Goal: Navigation & Orientation: Find specific page/section

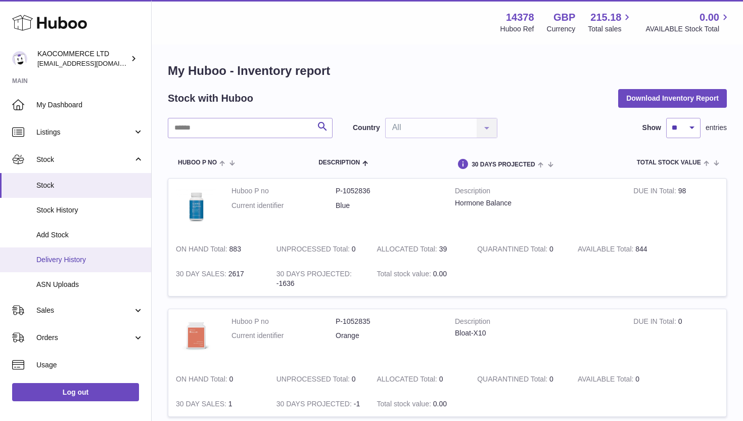
click at [67, 255] on span "Delivery History" at bounding box center [89, 260] width 107 height 10
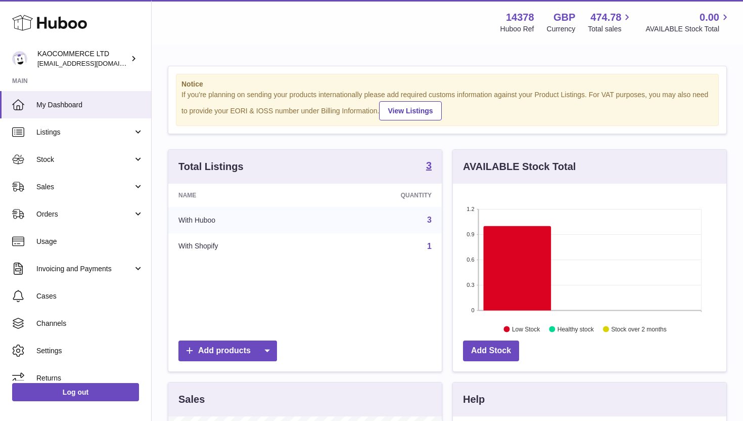
scroll to position [158, 273]
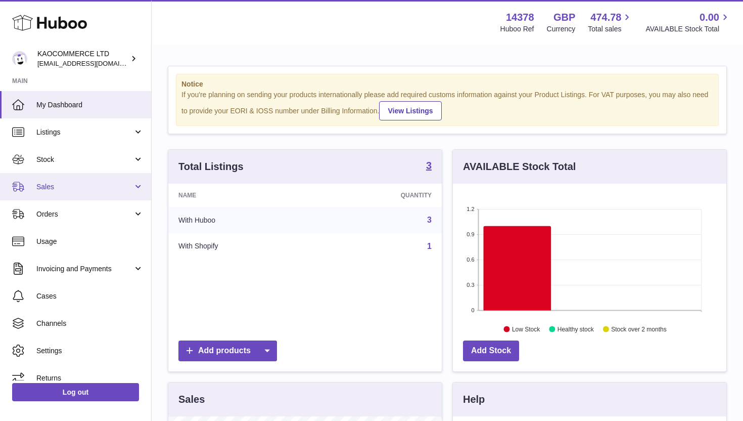
click at [68, 189] on span "Sales" at bounding box center [84, 187] width 97 height 10
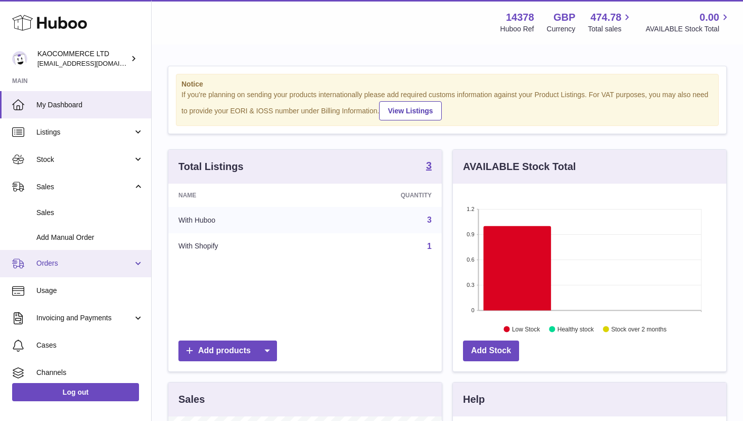
click at [70, 260] on span "Orders" at bounding box center [84, 263] width 97 height 10
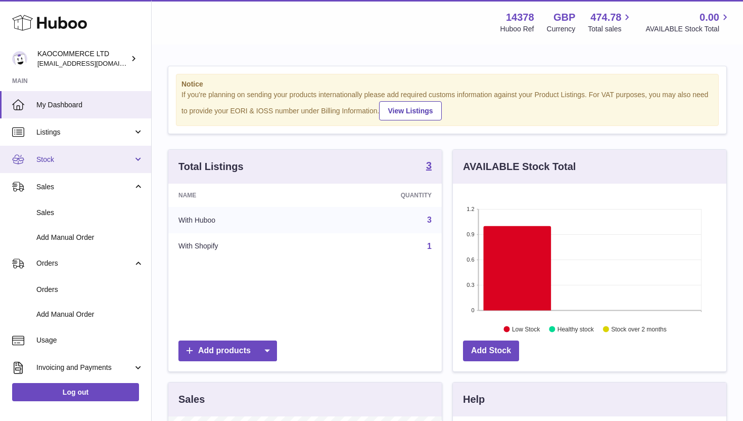
click at [72, 168] on link "Stock" at bounding box center [75, 159] width 151 height 27
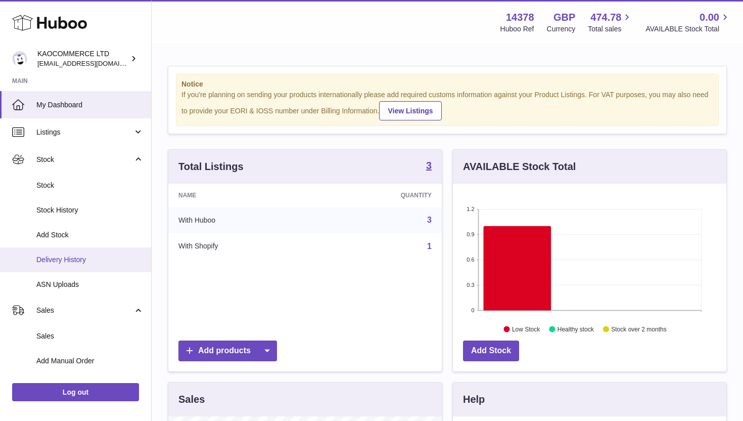
click at [71, 259] on span "Delivery History" at bounding box center [89, 260] width 107 height 10
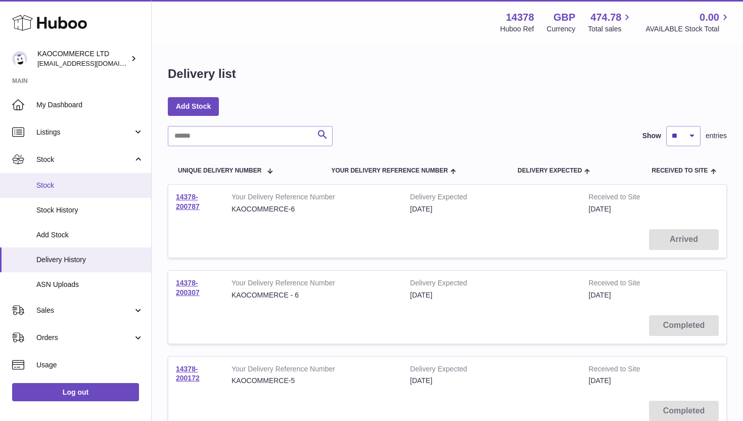
click at [56, 185] on span "Stock" at bounding box center [89, 185] width 107 height 10
